Goal: Task Accomplishment & Management: Manage account settings

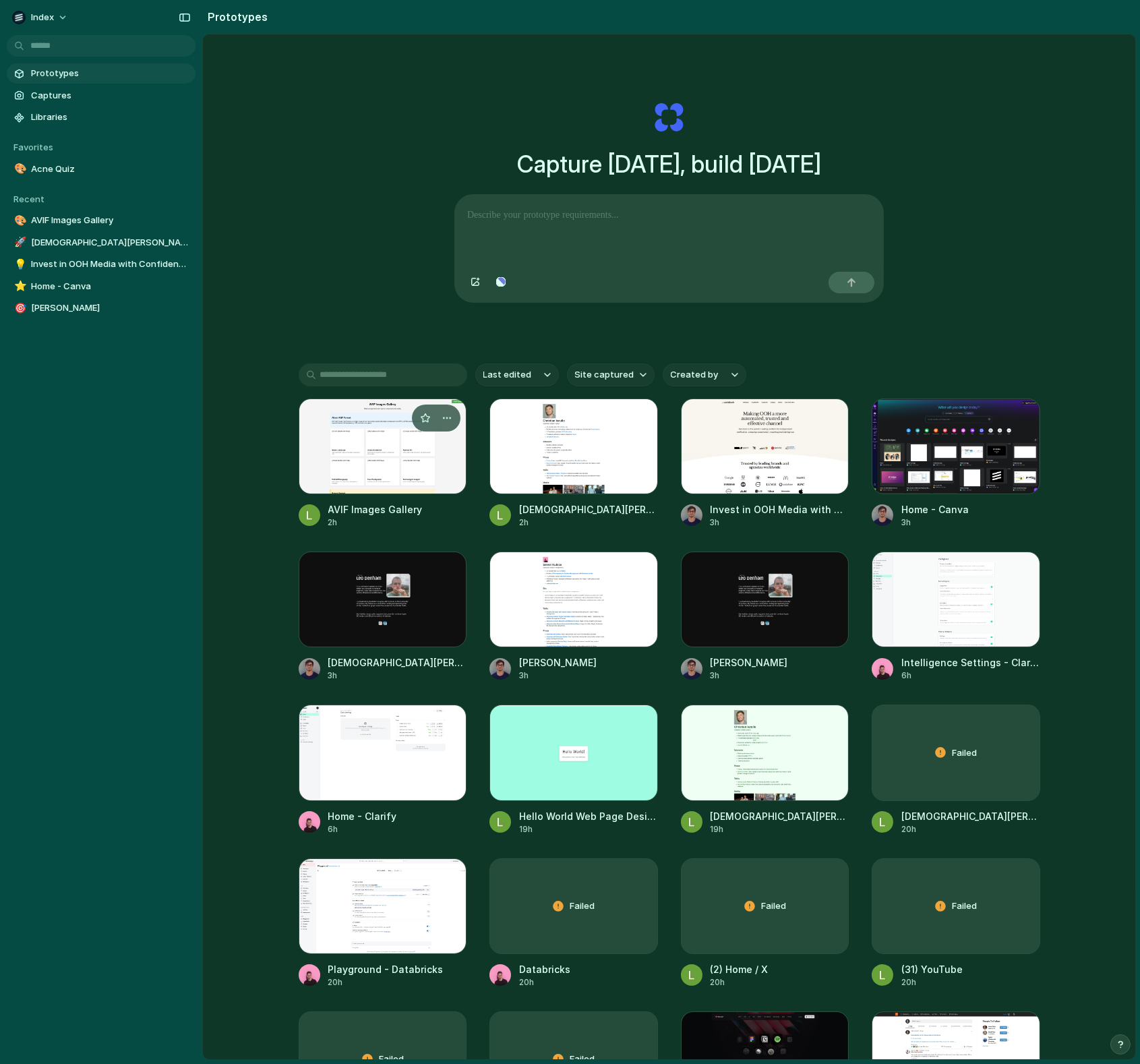
click at [359, 466] on div at bounding box center [383, 446] width 169 height 96
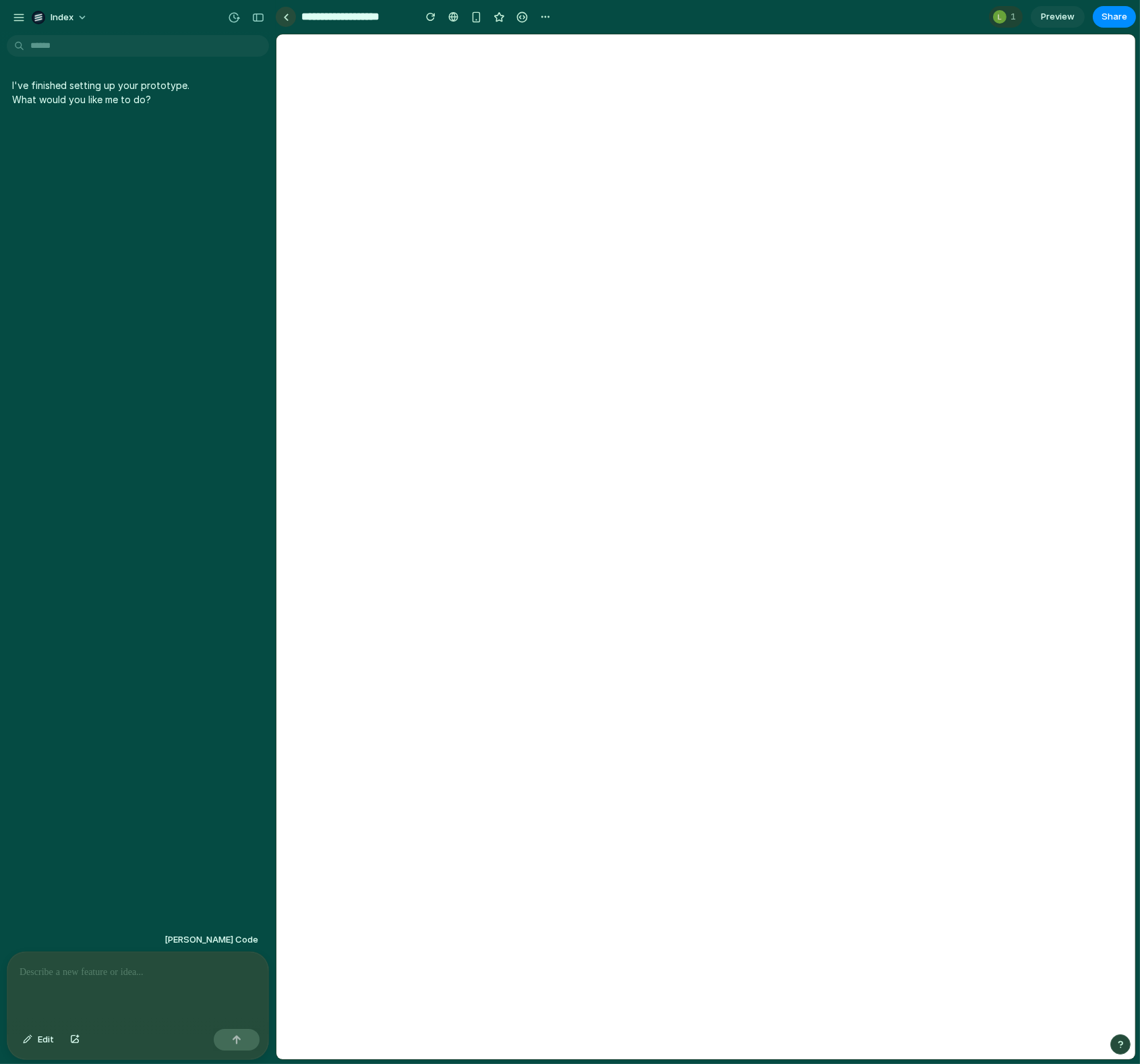
drag, startPoint x: 291, startPoint y: 32, endPoint x: 288, endPoint y: 13, distance: 19.2
click at [288, 13] on div at bounding box center [286, 17] width 6 height 7
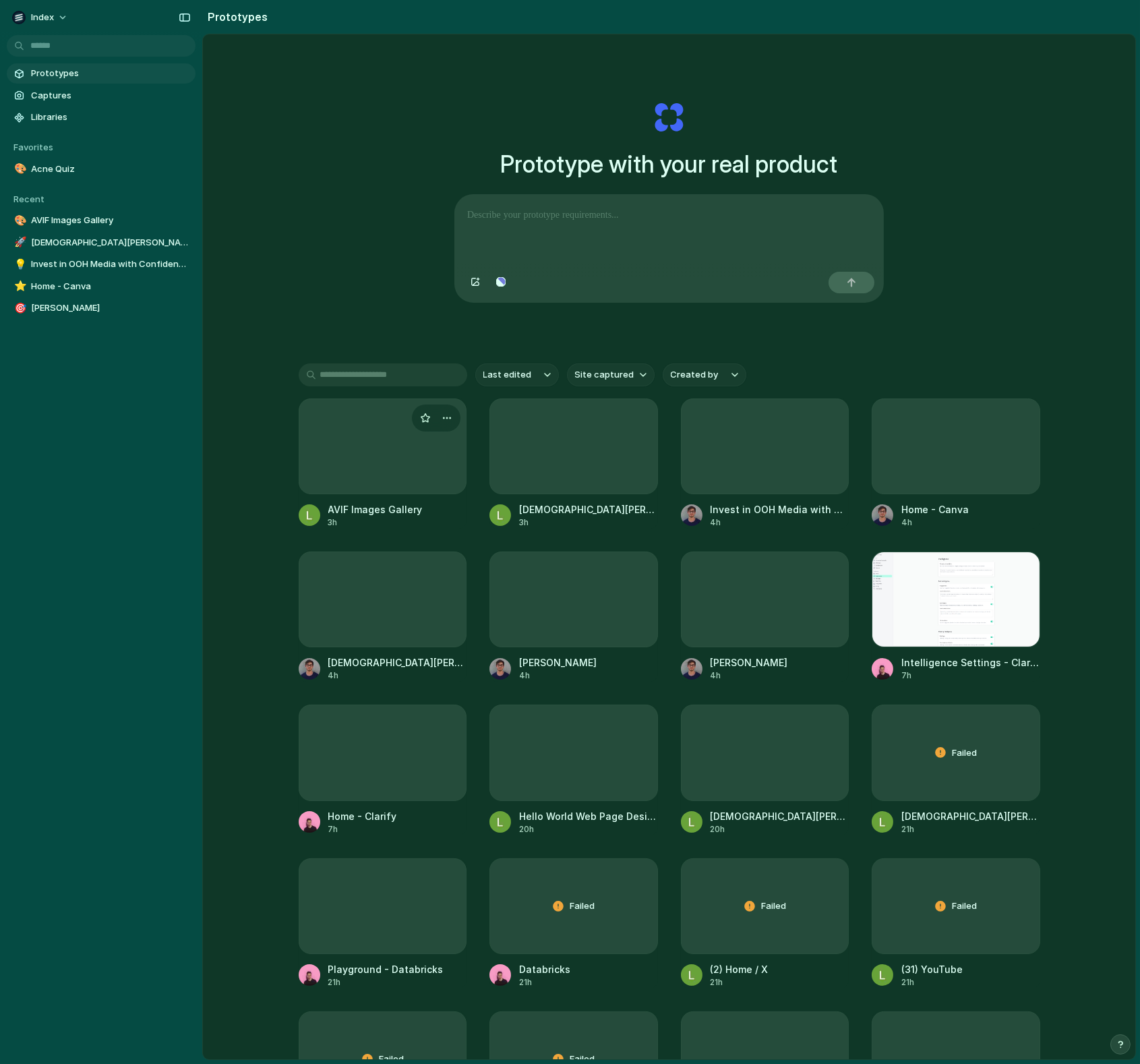
click at [366, 479] on div at bounding box center [383, 446] width 169 height 96
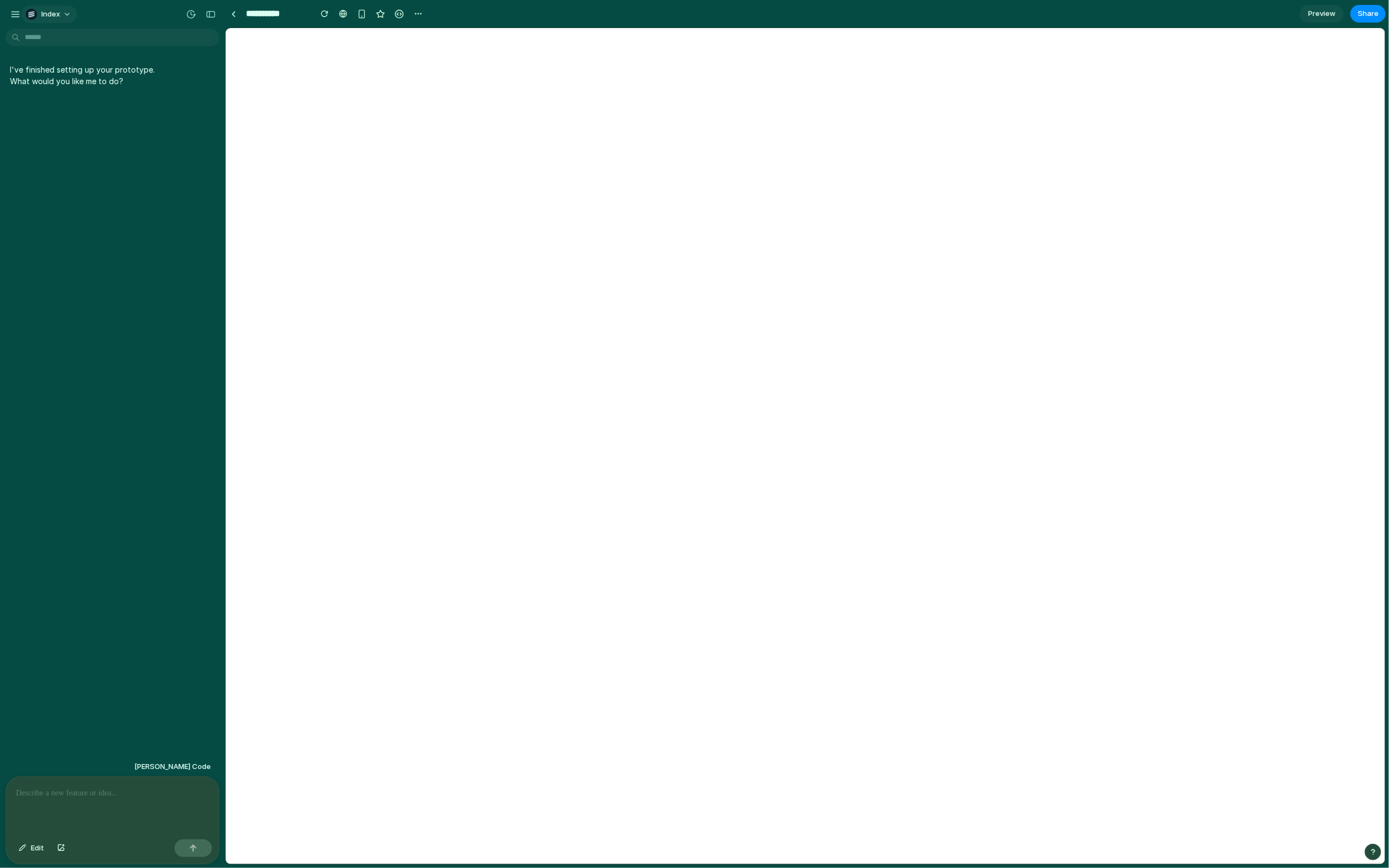
click at [53, 11] on span "Index" at bounding box center [50, 14] width 19 height 11
click at [59, 96] on span "Sign out" at bounding box center [56, 91] width 29 height 11
